Goal: Browse casually: Explore the website without a specific task or goal

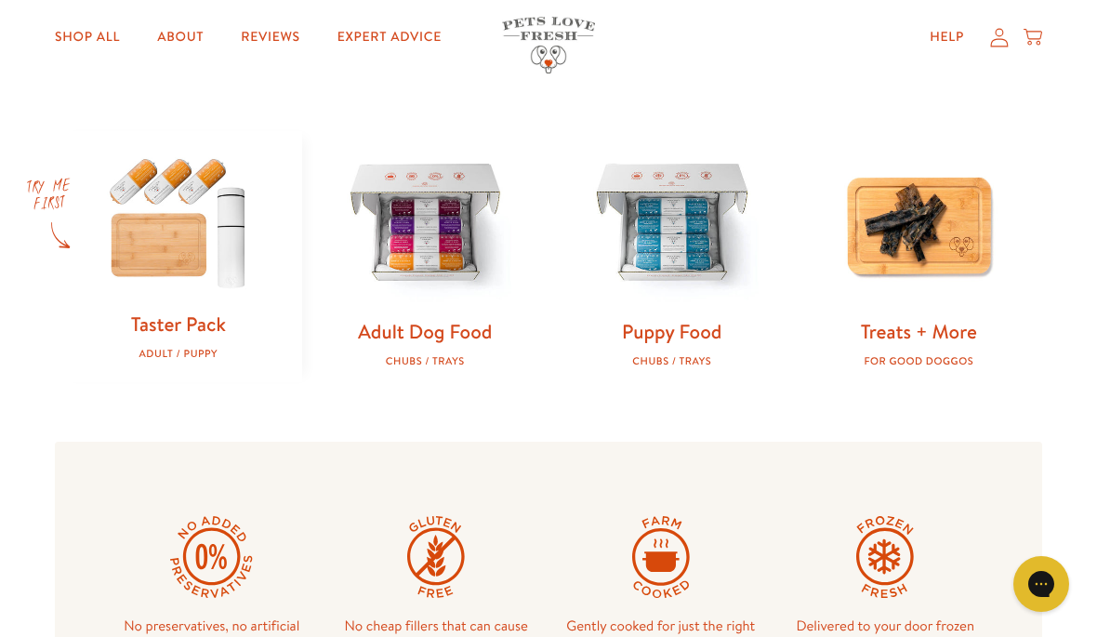
scroll to position [544, 0]
click at [460, 261] on img at bounding box center [426, 226] width 188 height 188
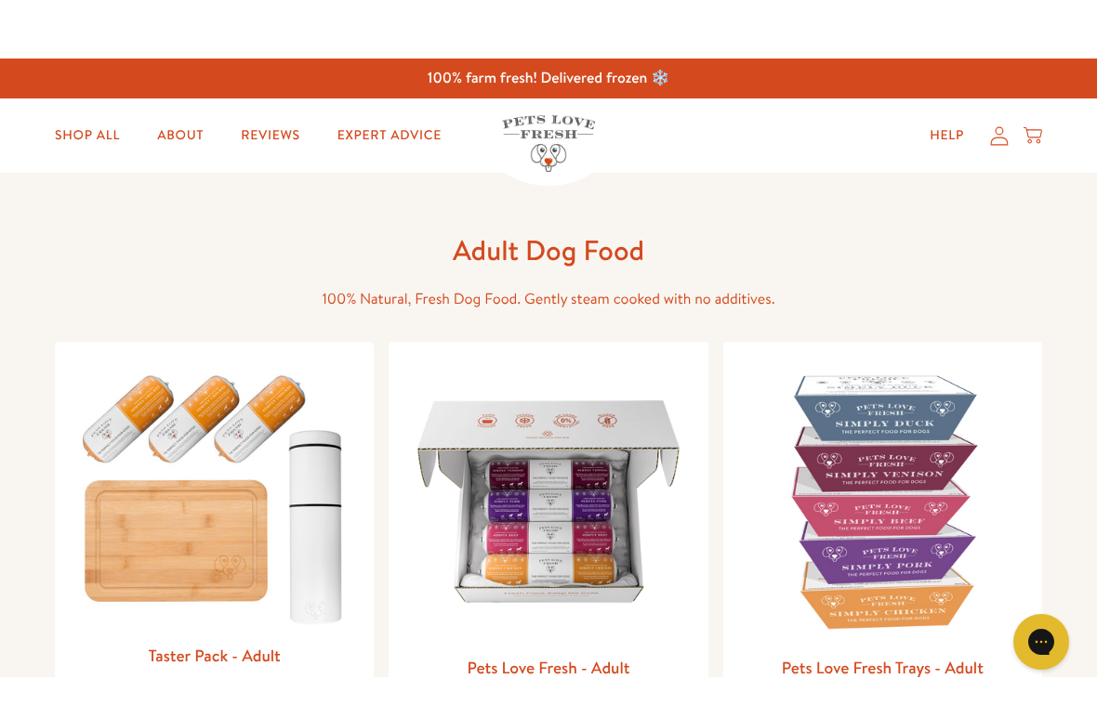
scroll to position [1, 0]
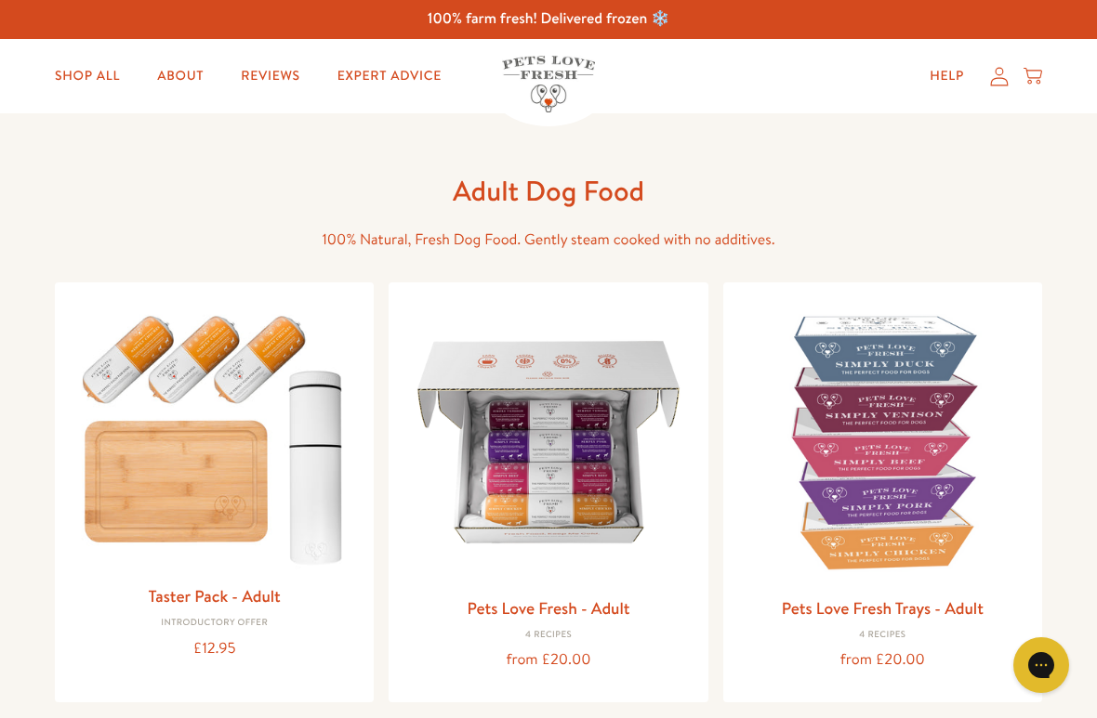
click at [1059, 384] on div "Close dialog Want 10% off the Taster Pack? YES NO Submit" at bounding box center [548, 359] width 1097 height 718
click at [1050, 373] on div "Adult Dog Food 100% Natural, Fresh Dog Food. Gently steam cooked with no additi…" at bounding box center [548, 437] width 1097 height 649
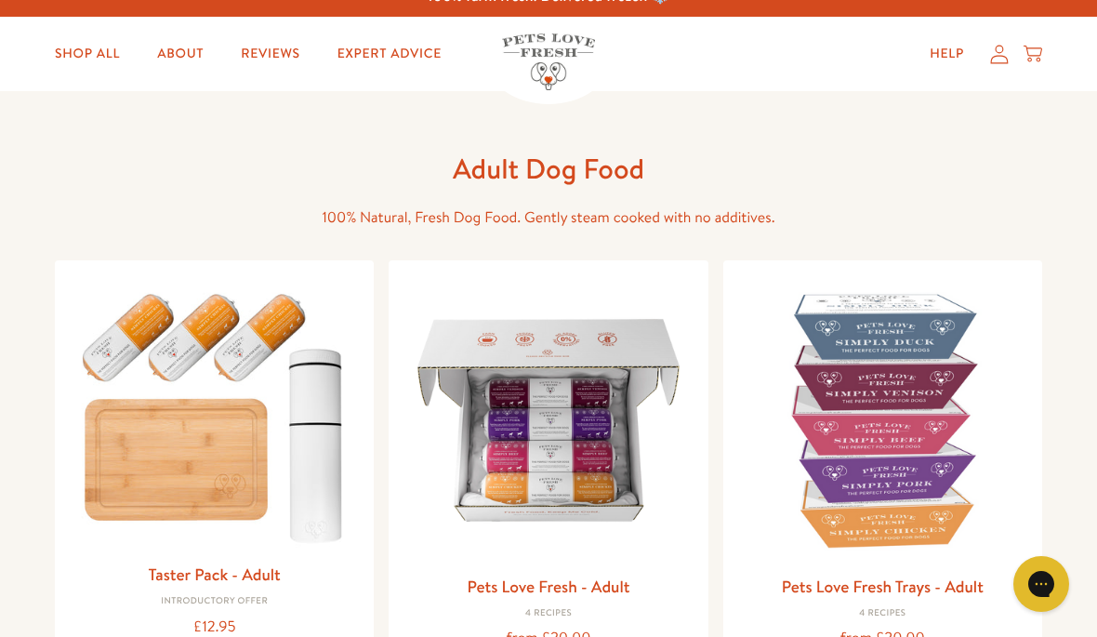
scroll to position [0, 0]
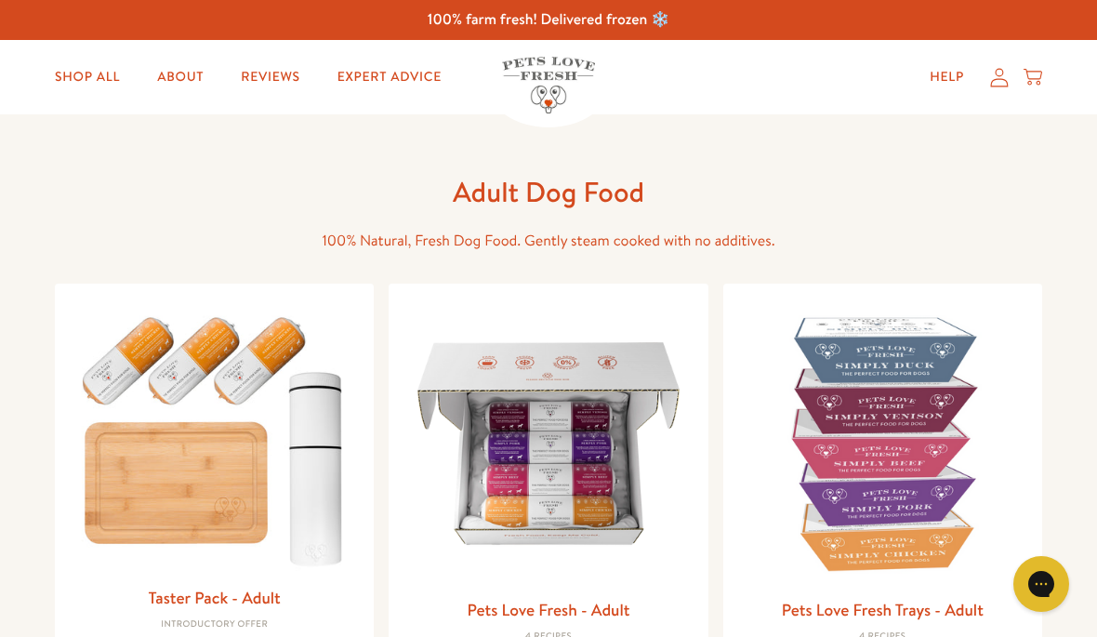
click at [86, 93] on link "Shop All" at bounding box center [87, 77] width 95 height 37
click at [85, 63] on link "Shop All" at bounding box center [87, 77] width 95 height 37
click at [199, 76] on link "About" at bounding box center [180, 77] width 76 height 37
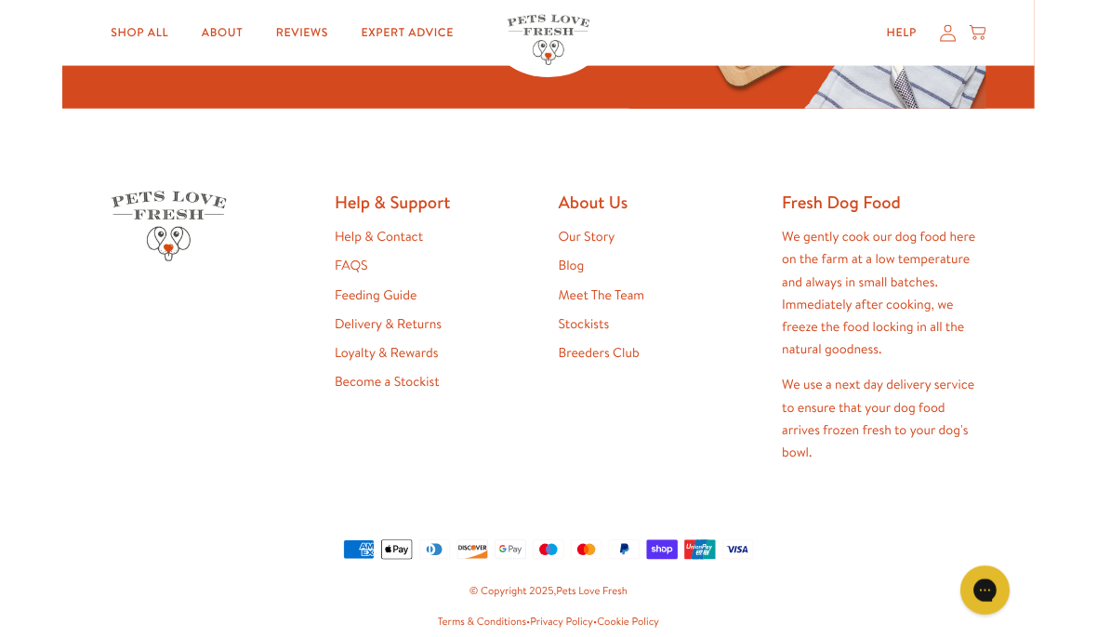
scroll to position [4887, 0]
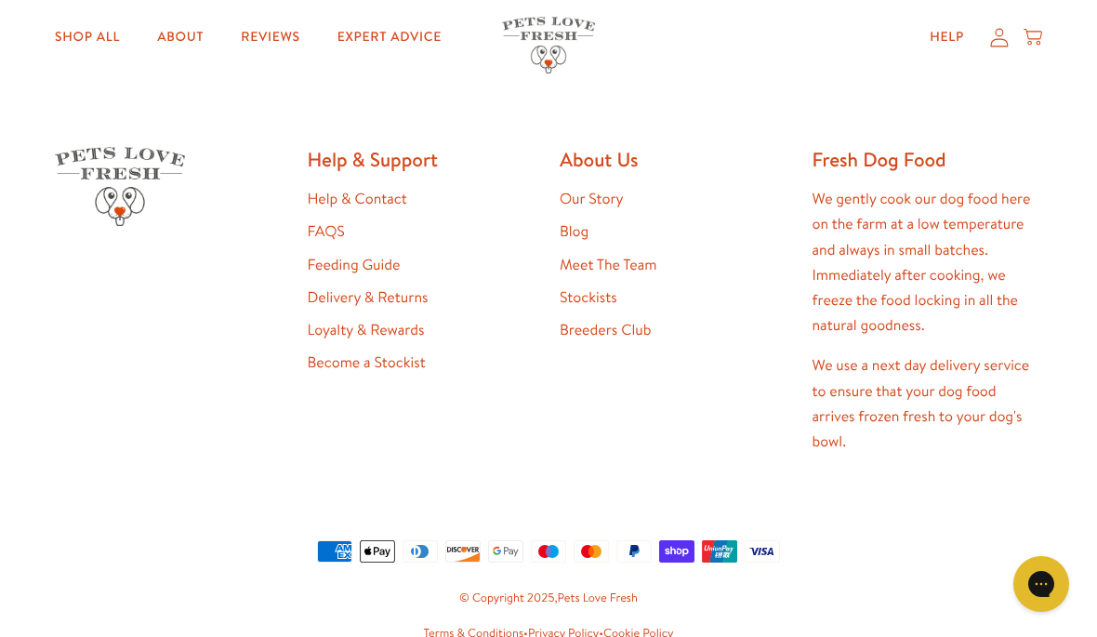
click at [292, 44] on link "Reviews" at bounding box center [270, 37] width 88 height 37
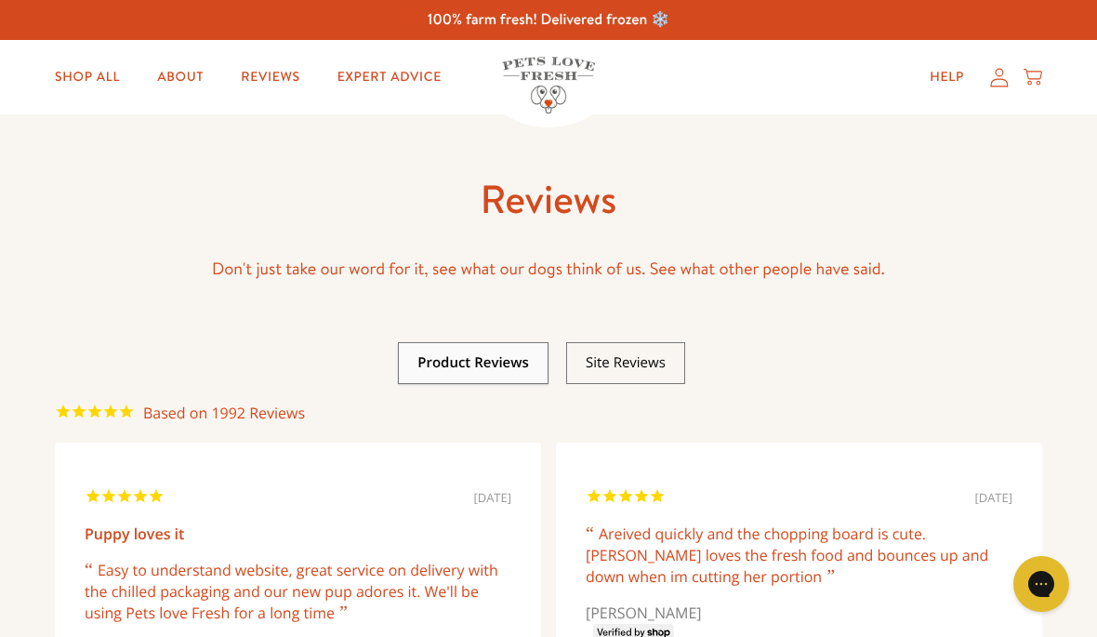
click at [416, 54] on div "Shop All About Reviews Expert Advice My account Shop All About Reviews Expert A…" at bounding box center [548, 77] width 987 height 74
click at [402, 73] on link "Expert Advice" at bounding box center [389, 77] width 134 height 37
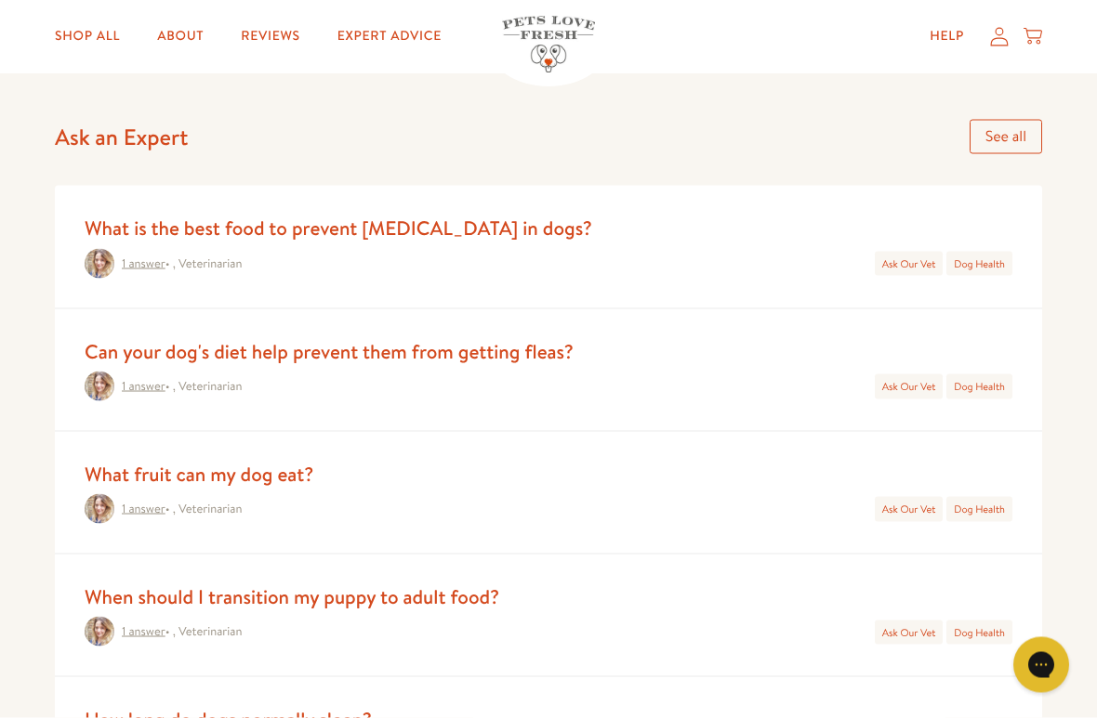
scroll to position [744, 0]
click at [1030, 141] on link "See all" at bounding box center [1005, 136] width 72 height 34
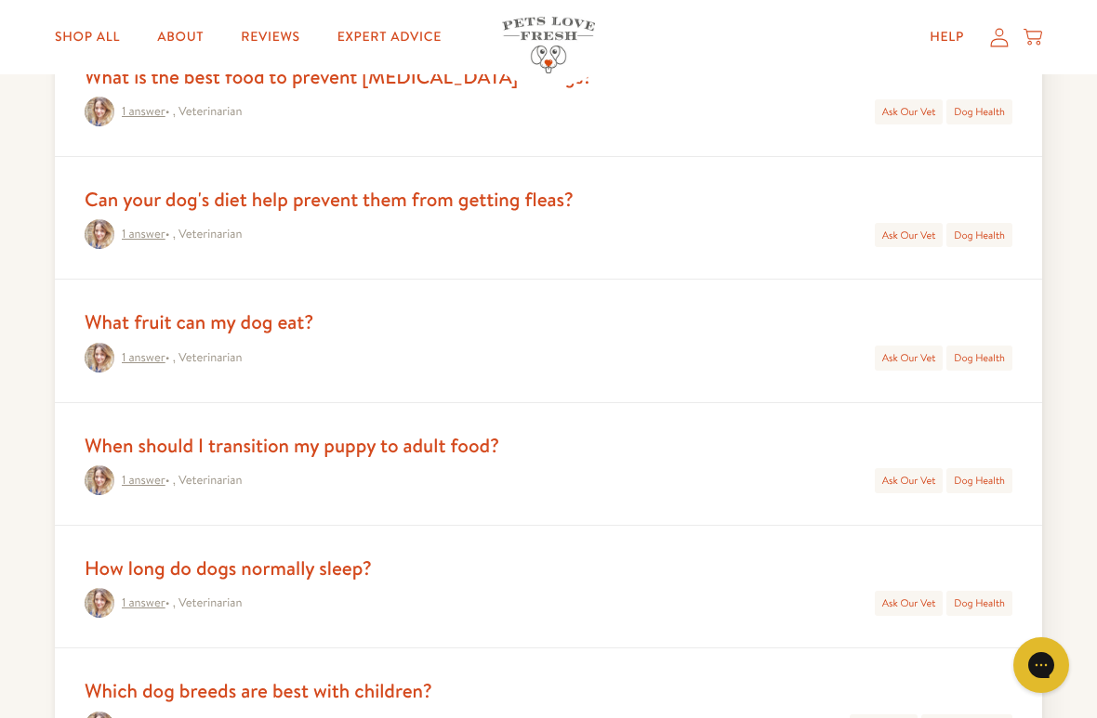
scroll to position [250, 0]
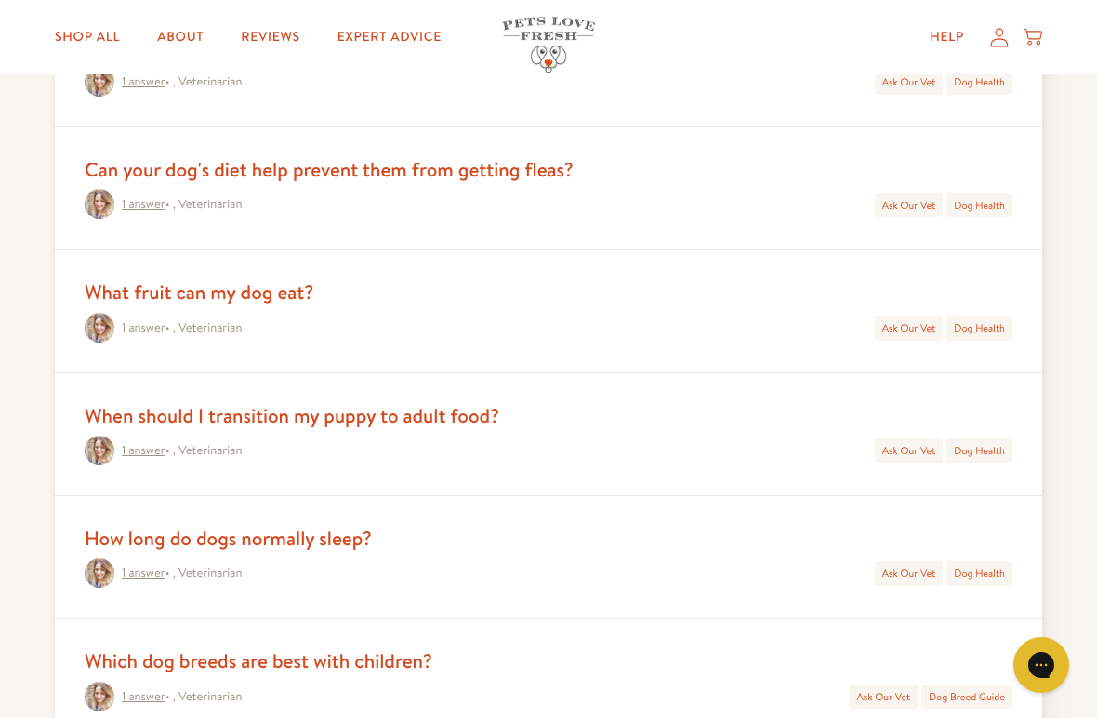
click at [904, 329] on link "Ask Our Vet" at bounding box center [909, 328] width 54 height 15
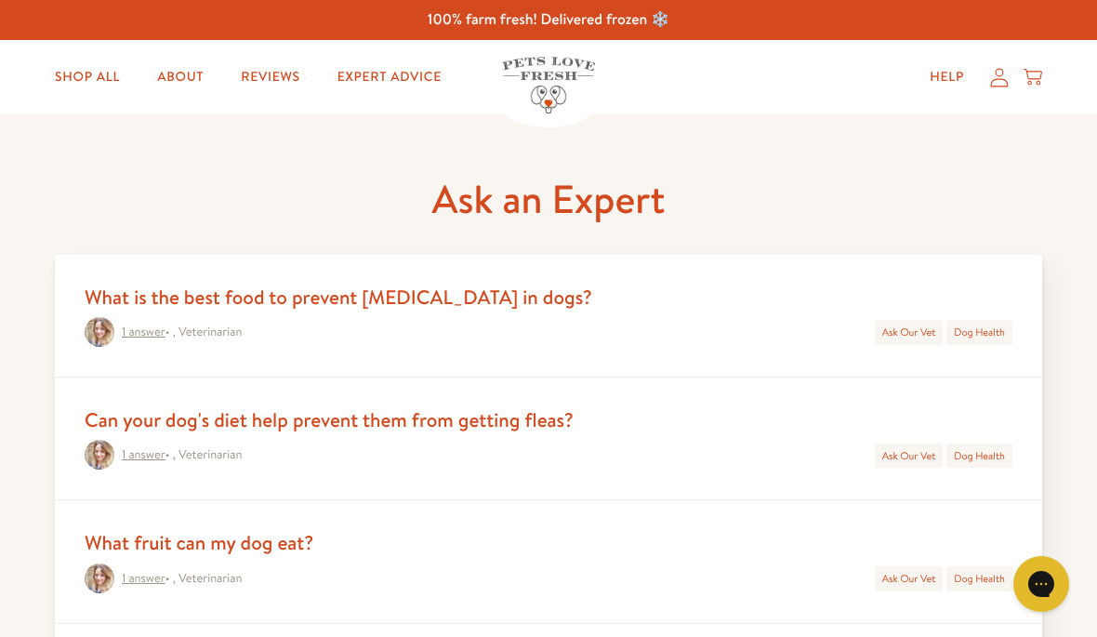
click at [914, 329] on link "Ask Our Vet" at bounding box center [909, 331] width 54 height 15
click at [1011, 322] on div "Dog Health" at bounding box center [979, 332] width 66 height 25
click at [1004, 331] on link "Dog Health" at bounding box center [978, 331] width 51 height 15
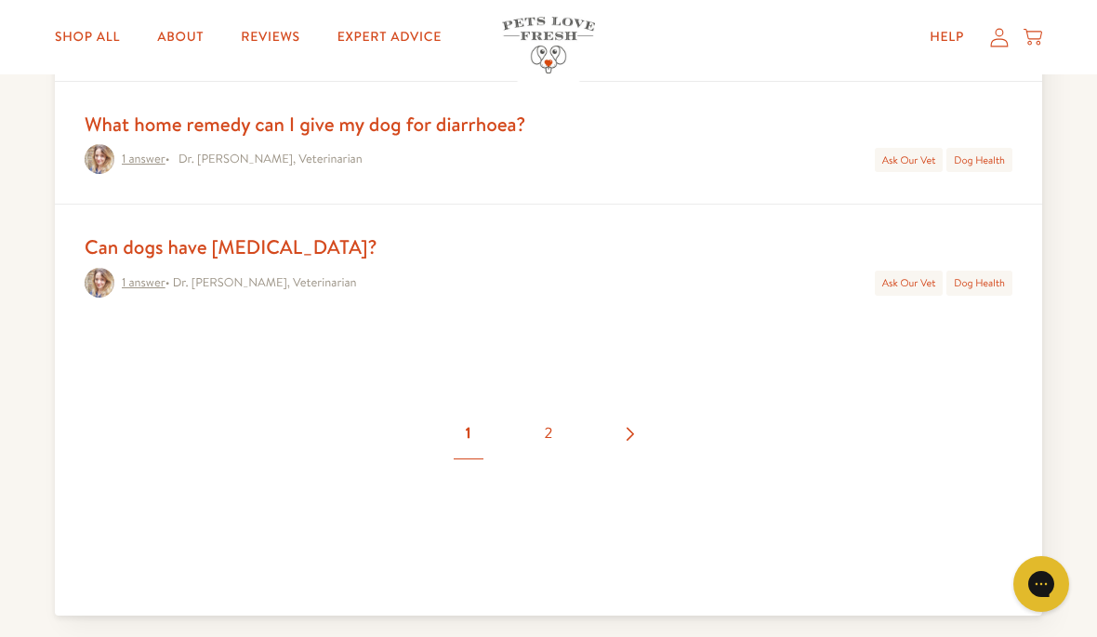
scroll to position [2383, 0]
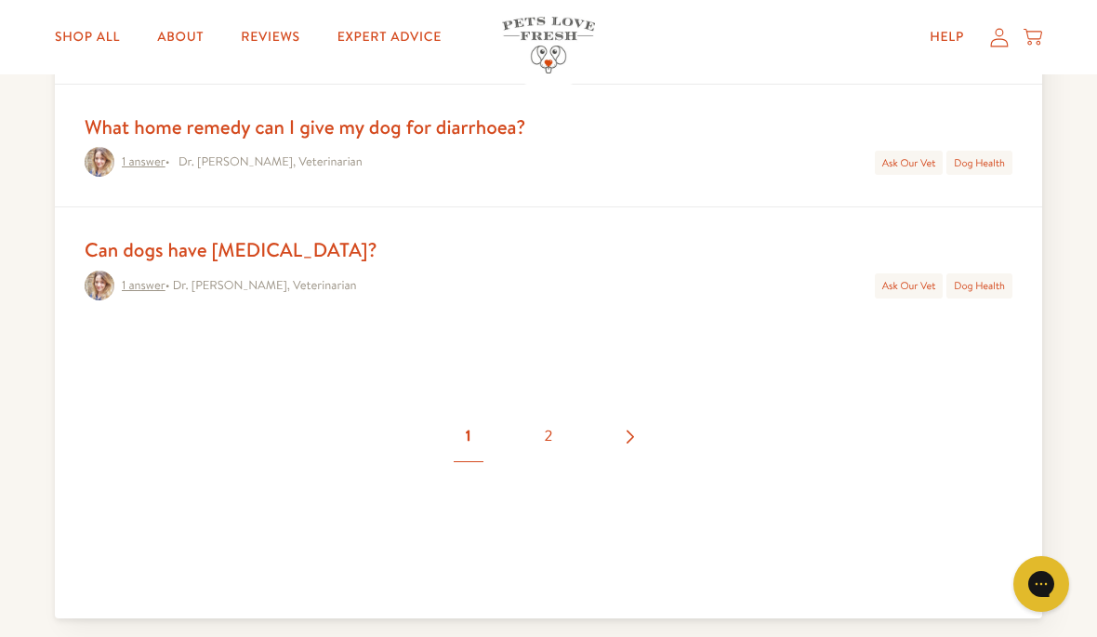
click at [932, 283] on link "Ask Our Vet" at bounding box center [909, 285] width 54 height 15
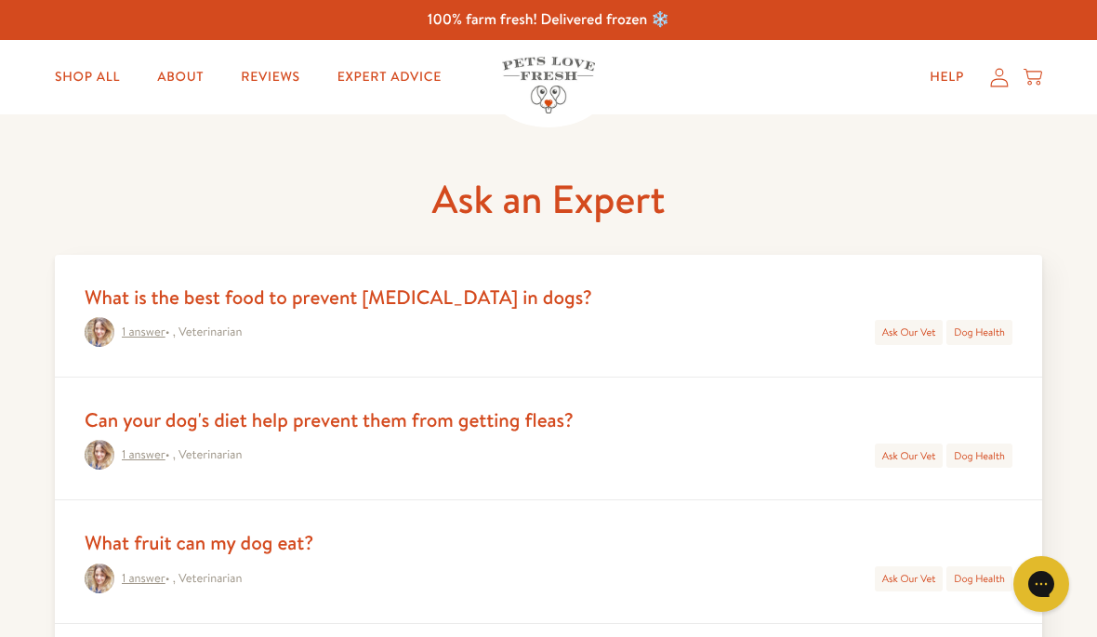
click at [555, 72] on img at bounding box center [548, 85] width 93 height 57
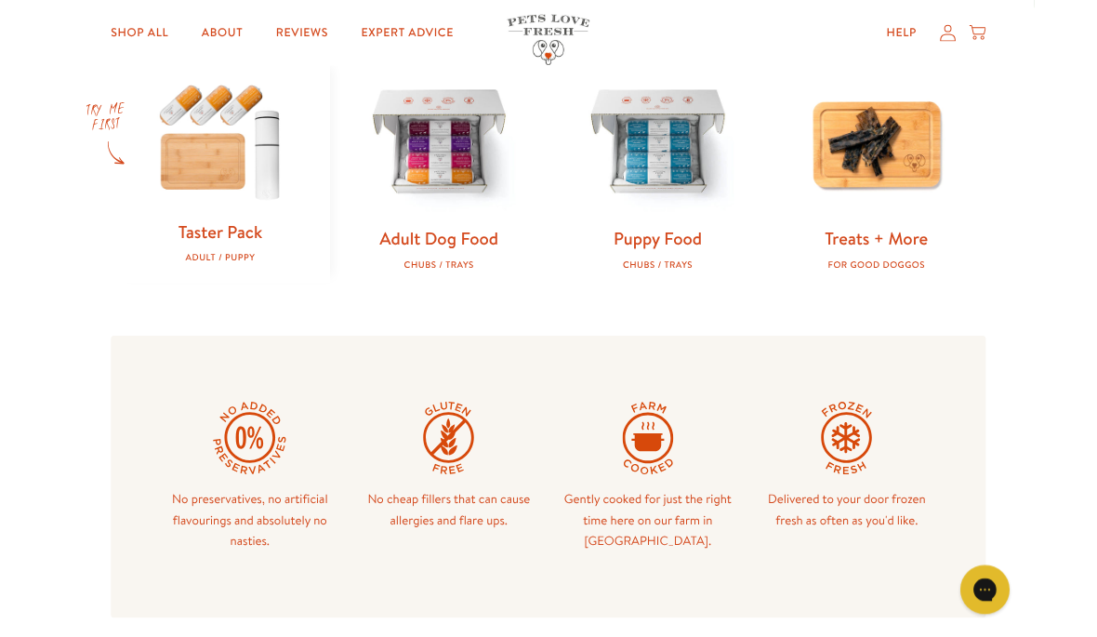
scroll to position [602, 0]
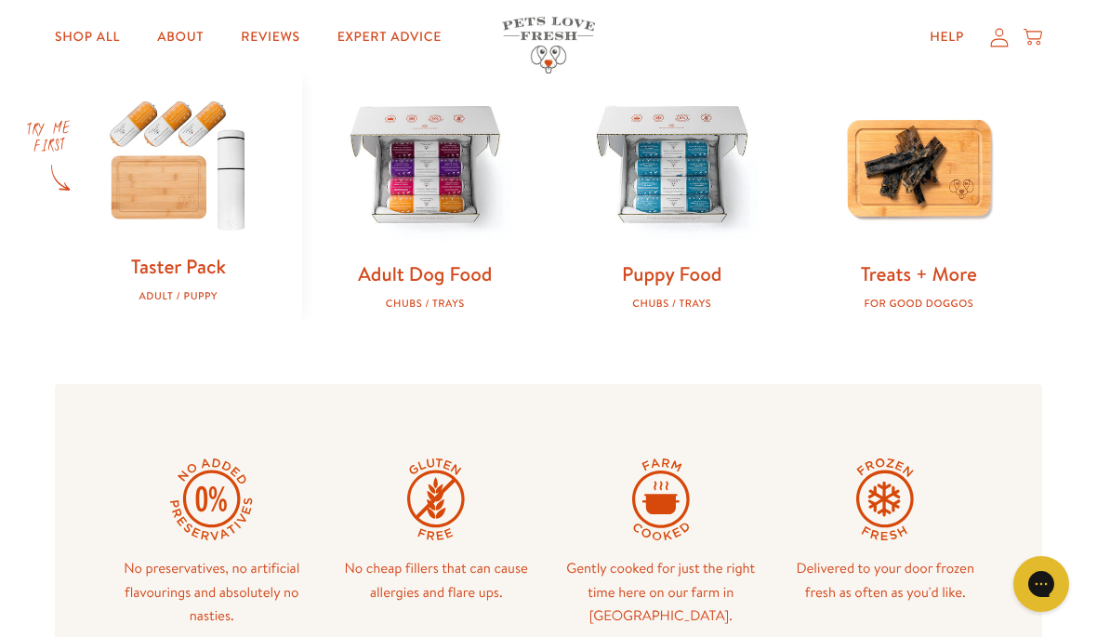
click at [941, 200] on img at bounding box center [919, 167] width 188 height 188
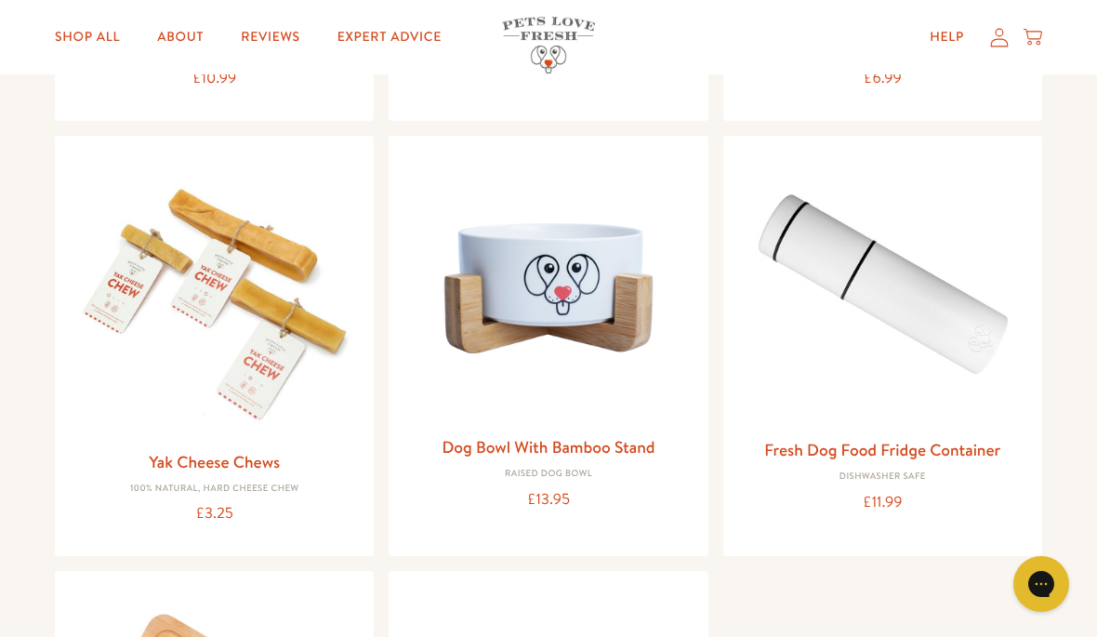
scroll to position [582, 0]
click at [1059, 247] on div "Treats and more 100% natural dog treats with no additives or nasty stuff and Pe…" at bounding box center [548, 283] width 1097 height 1501
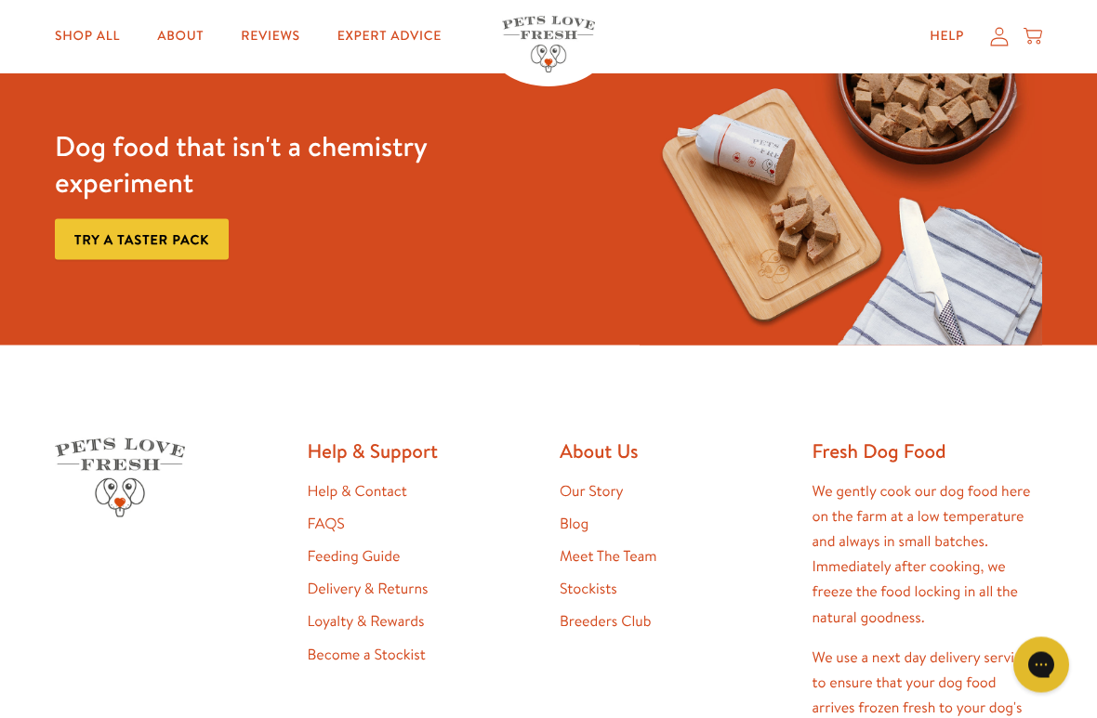
scroll to position [1574, 0]
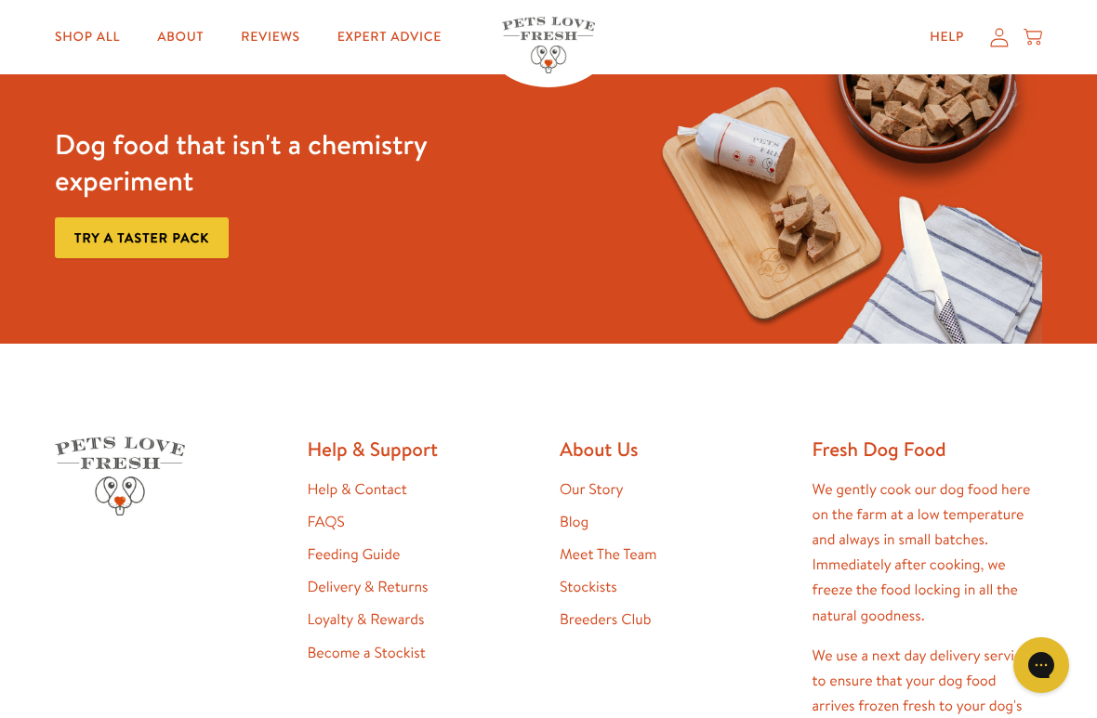
click at [100, 43] on link "Shop All" at bounding box center [87, 37] width 95 height 37
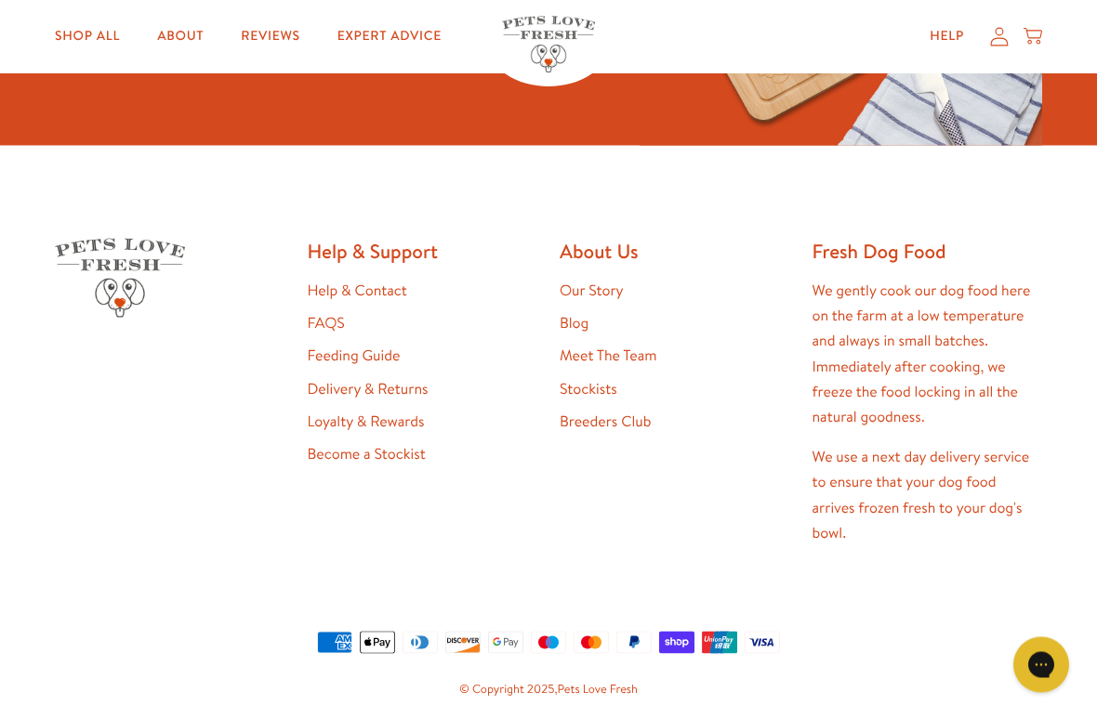
scroll to position [2924, 0]
